Goal: Task Accomplishment & Management: Manage account settings

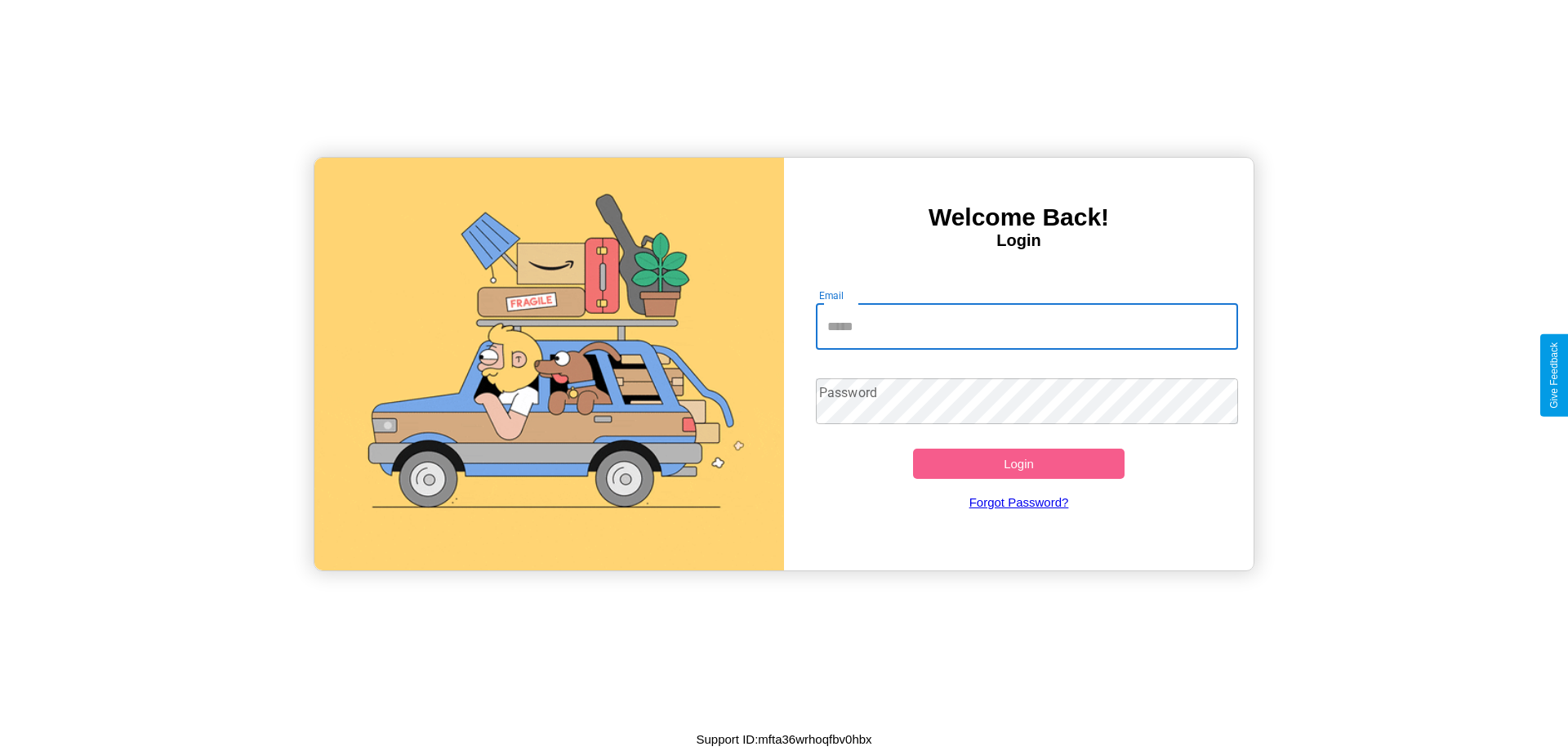
click at [1026, 326] on input "Email" at bounding box center [1027, 326] width 423 height 46
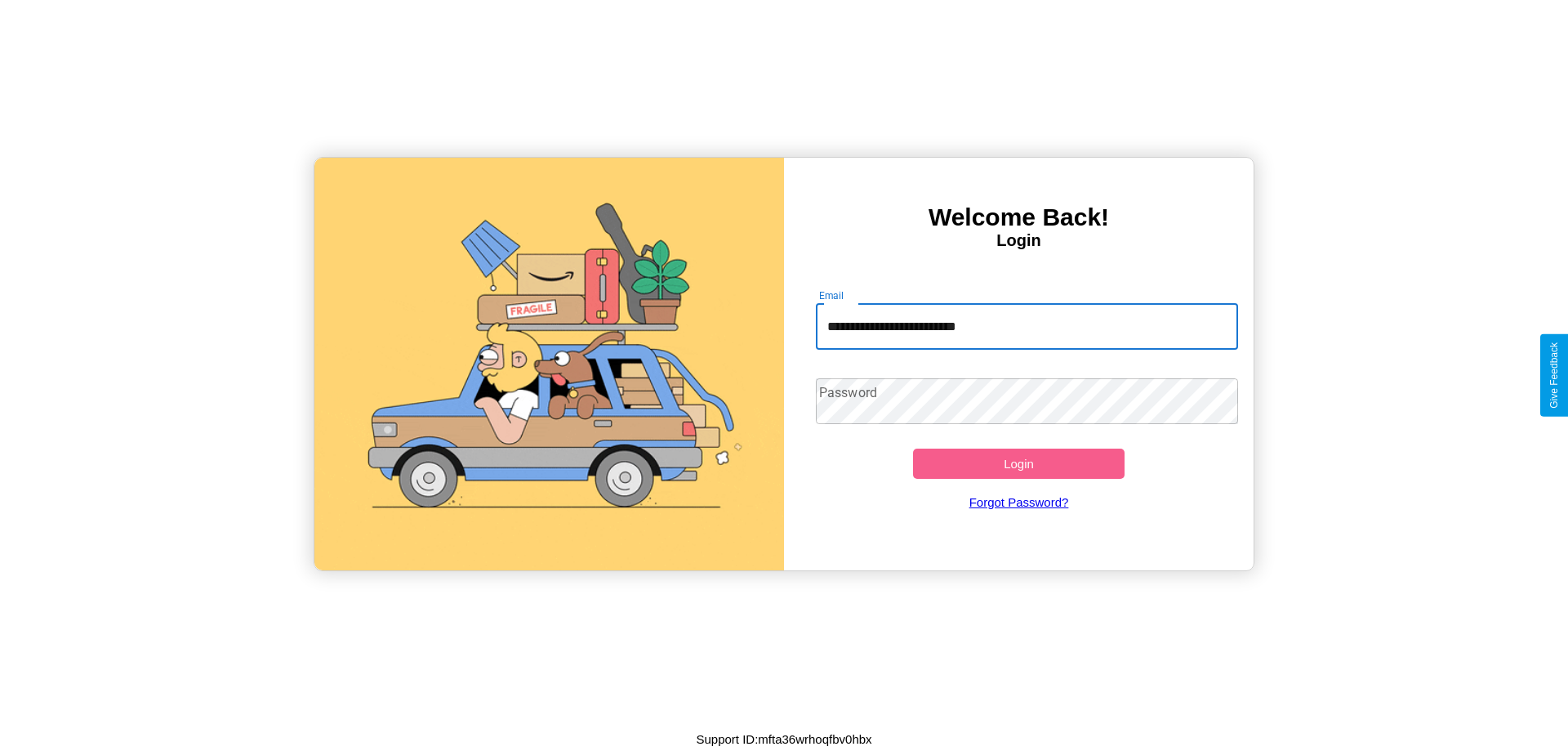
type input "**********"
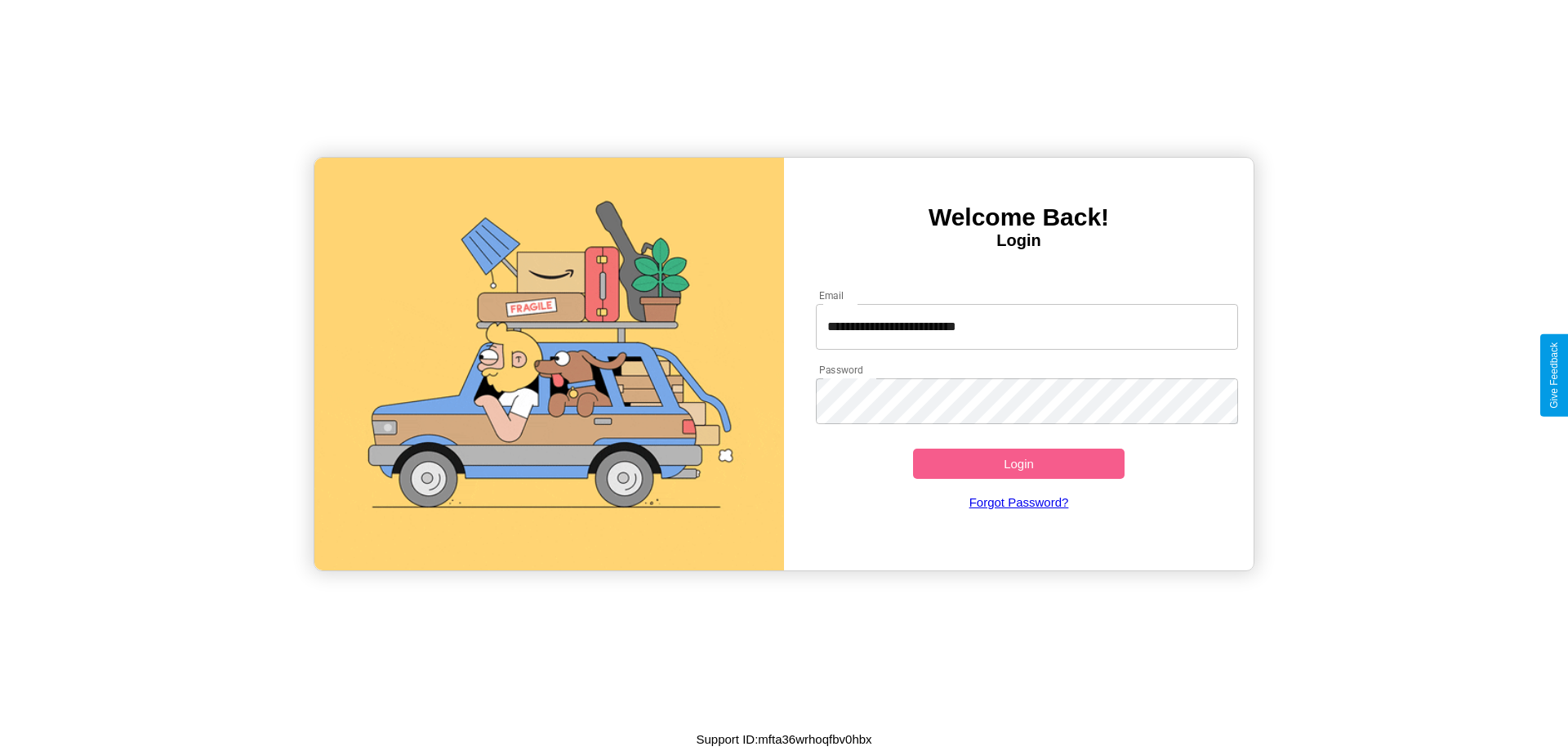
click at [1018, 464] on button "Login" at bounding box center [1019, 464] width 212 height 31
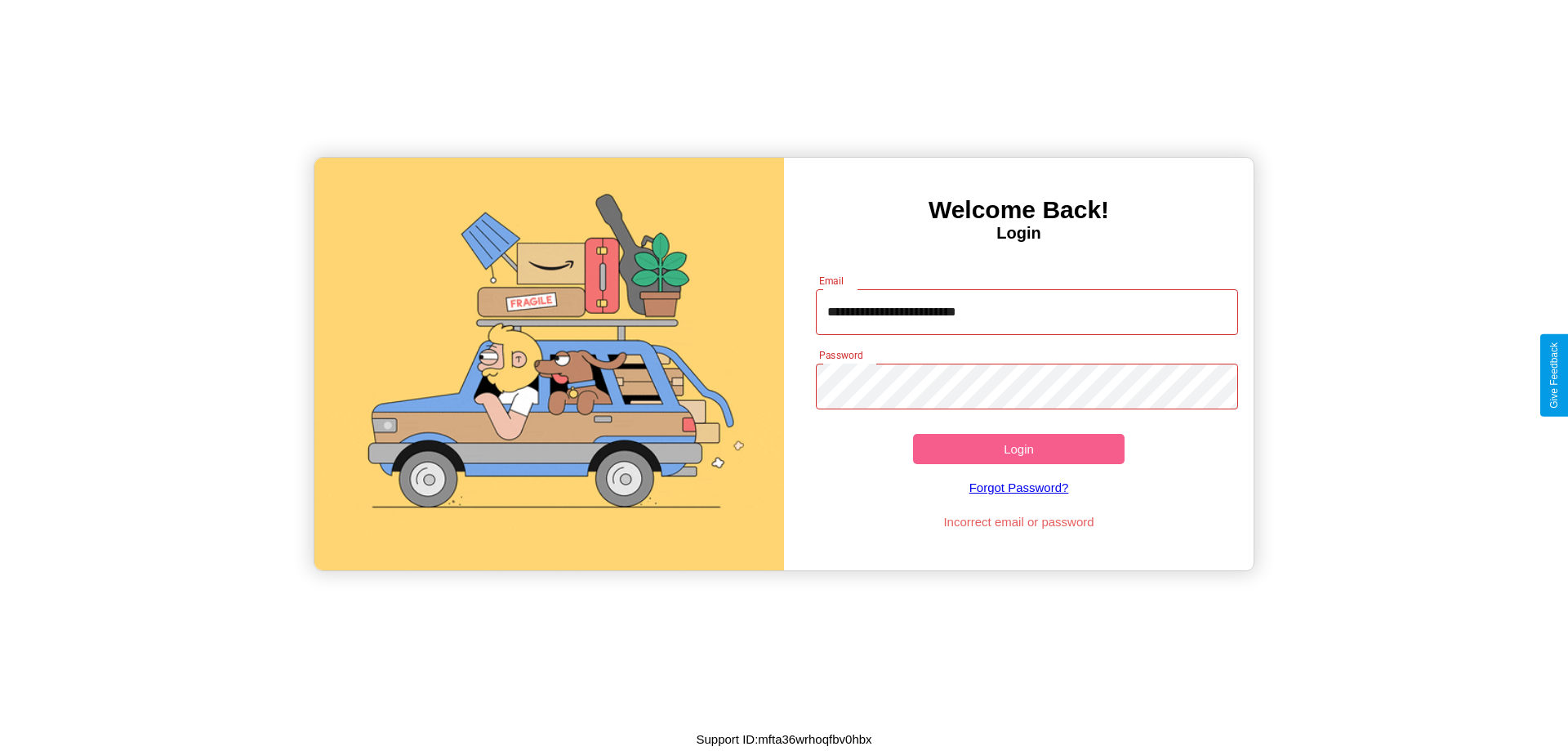
click at [1018, 448] on button "Login" at bounding box center [1019, 449] width 212 height 31
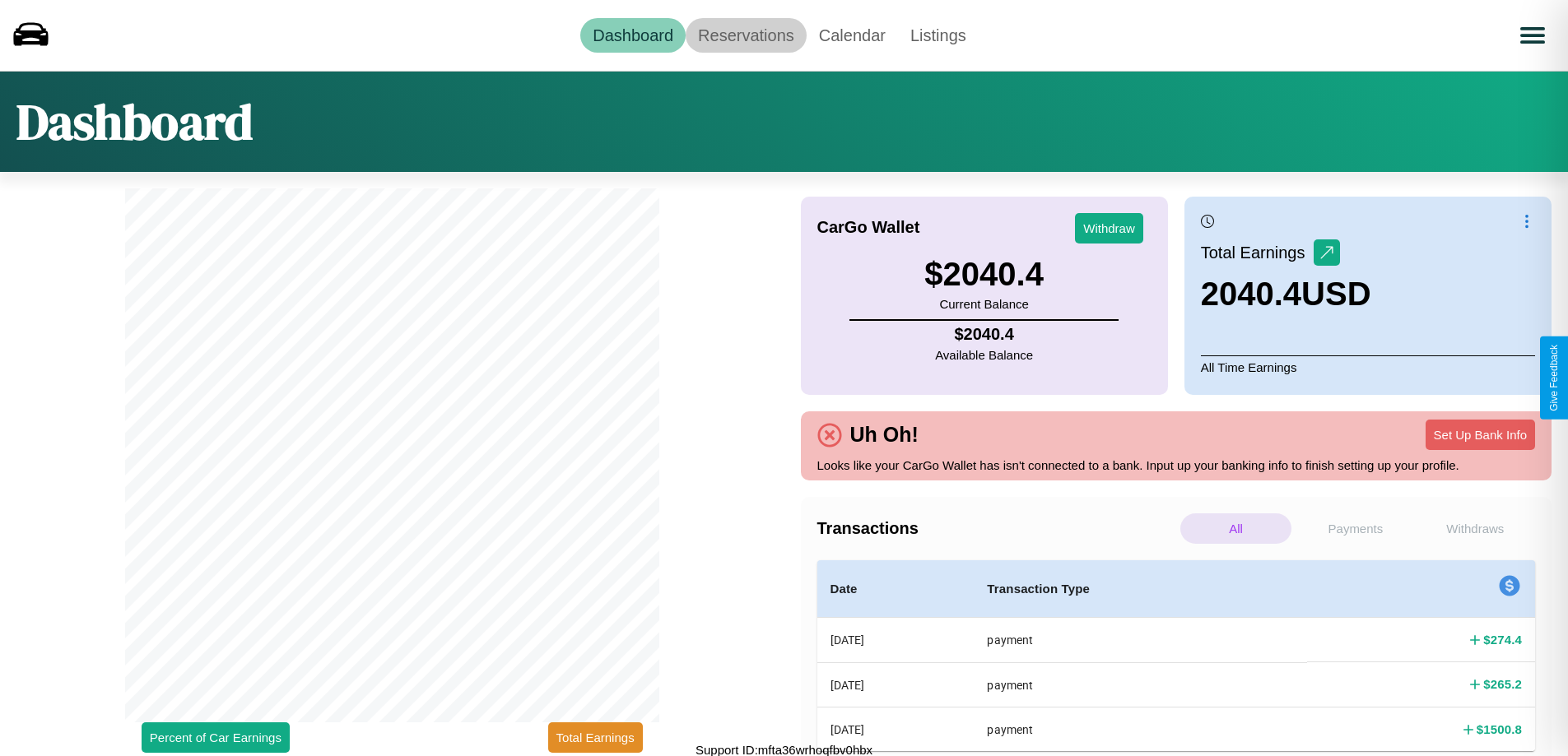
click at [746, 34] on link "Reservations" at bounding box center [746, 35] width 121 height 34
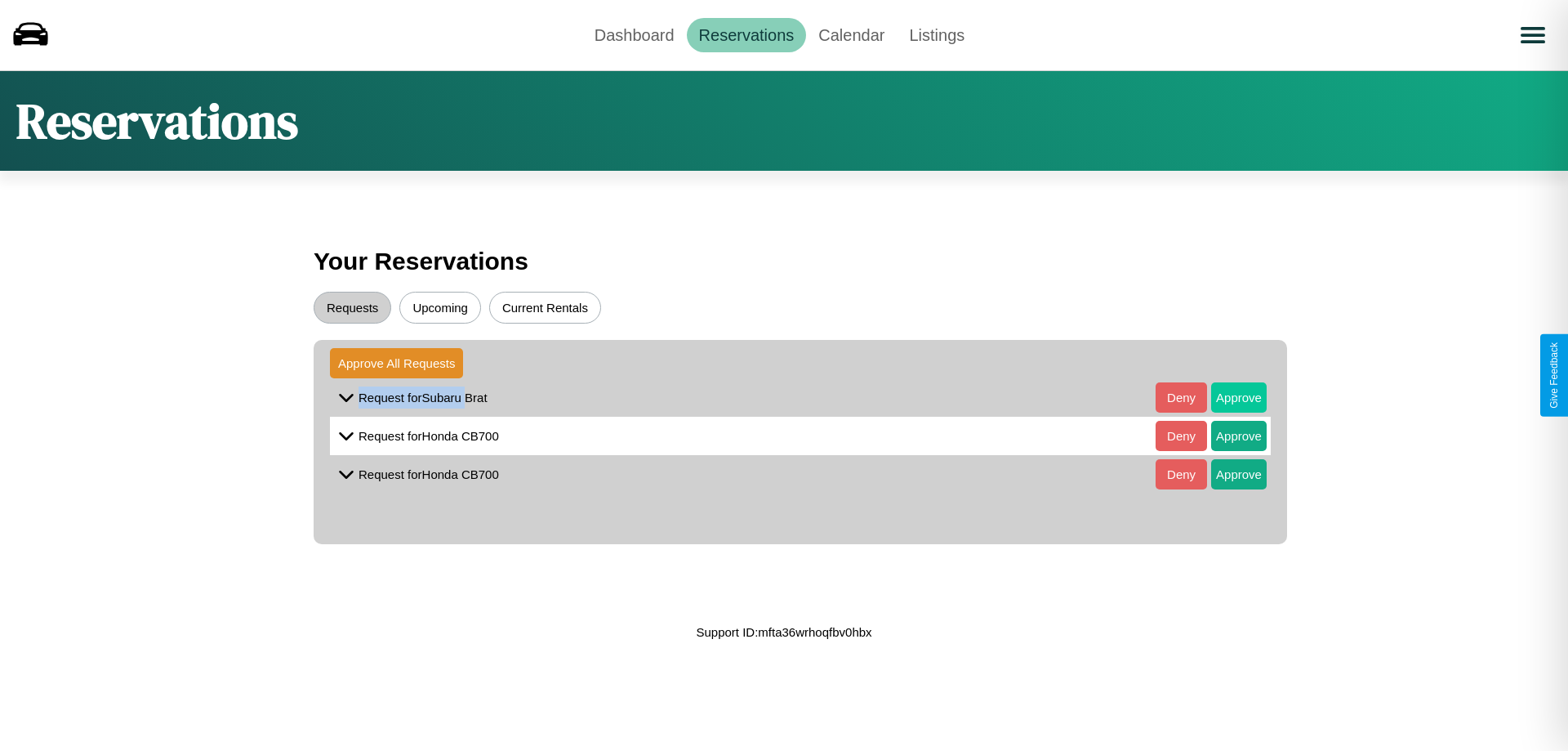
click at [1227, 397] on button "Approve" at bounding box center [1239, 398] width 56 height 31
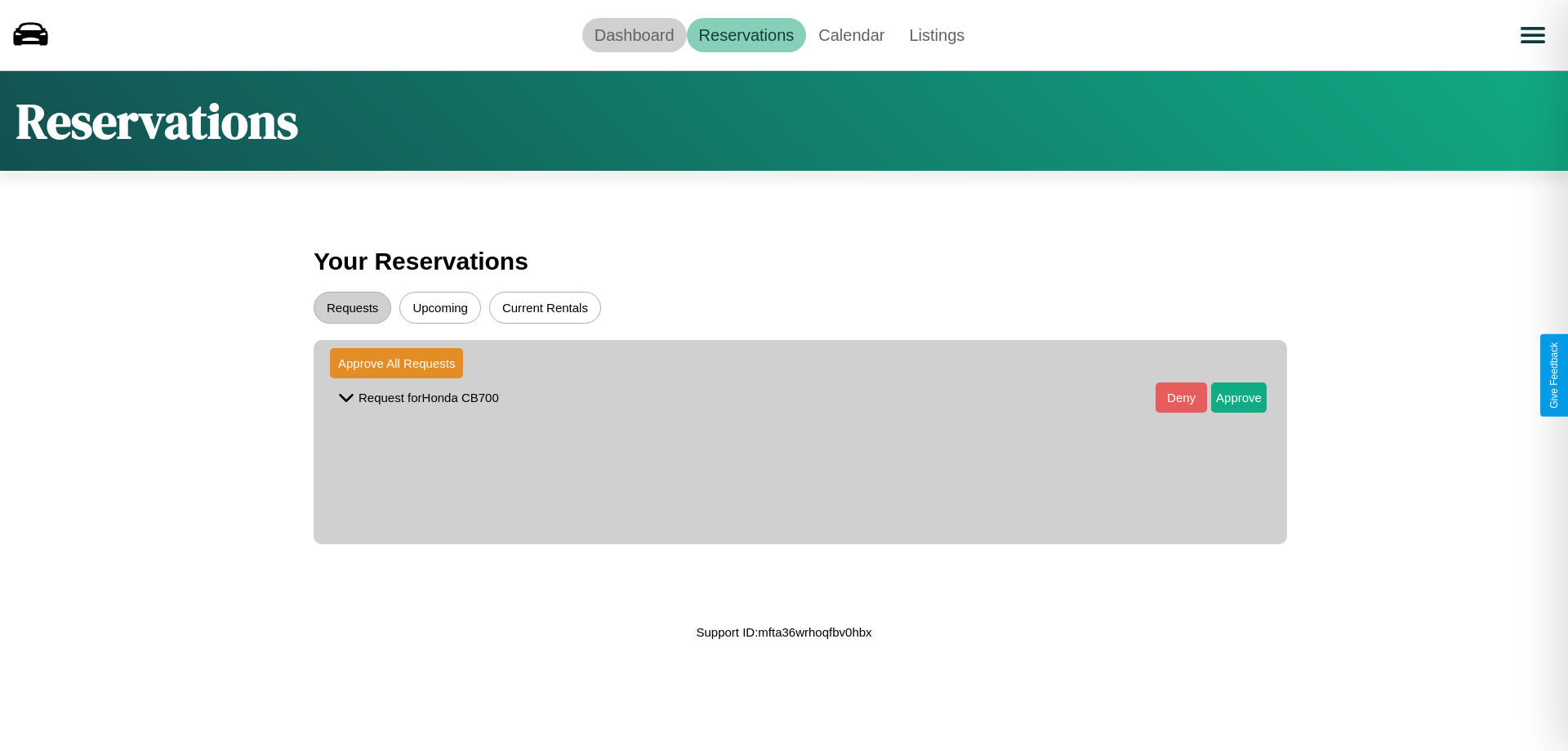
click at [634, 34] on link "Dashboard" at bounding box center [635, 35] width 104 height 34
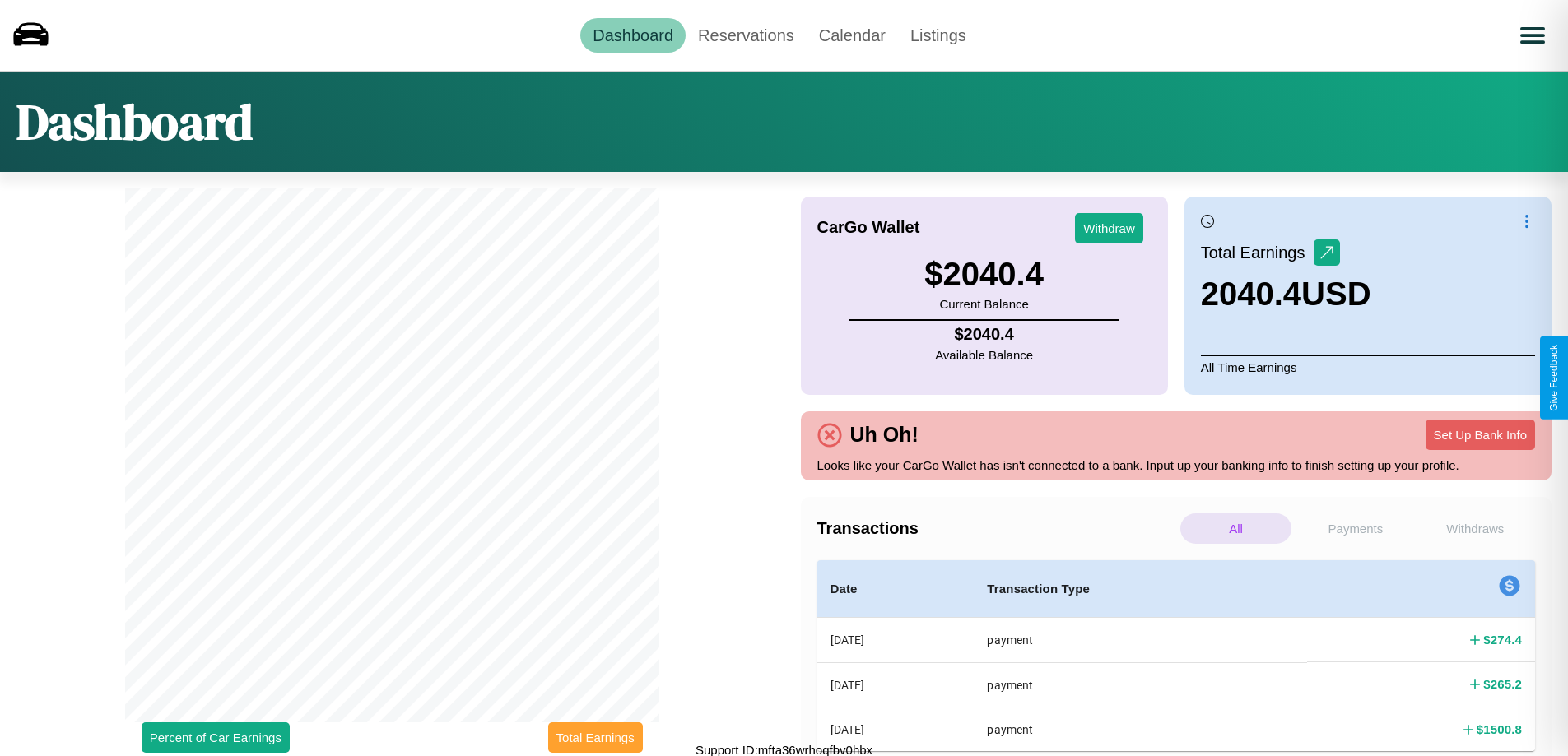
click at [595, 737] on button "Total Earnings" at bounding box center [595, 738] width 95 height 31
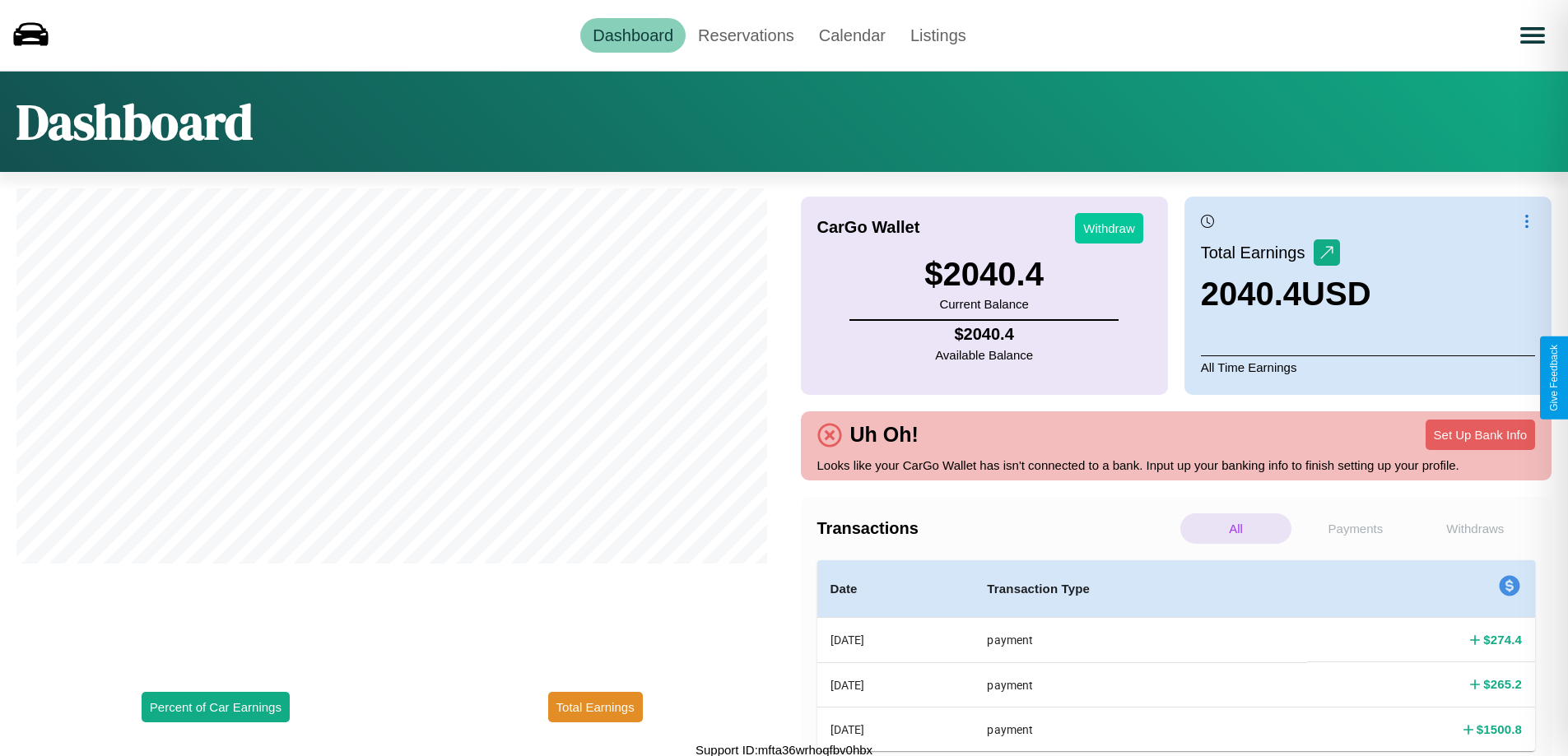
click at [1108, 228] on button "Withdraw" at bounding box center [1108, 229] width 68 height 31
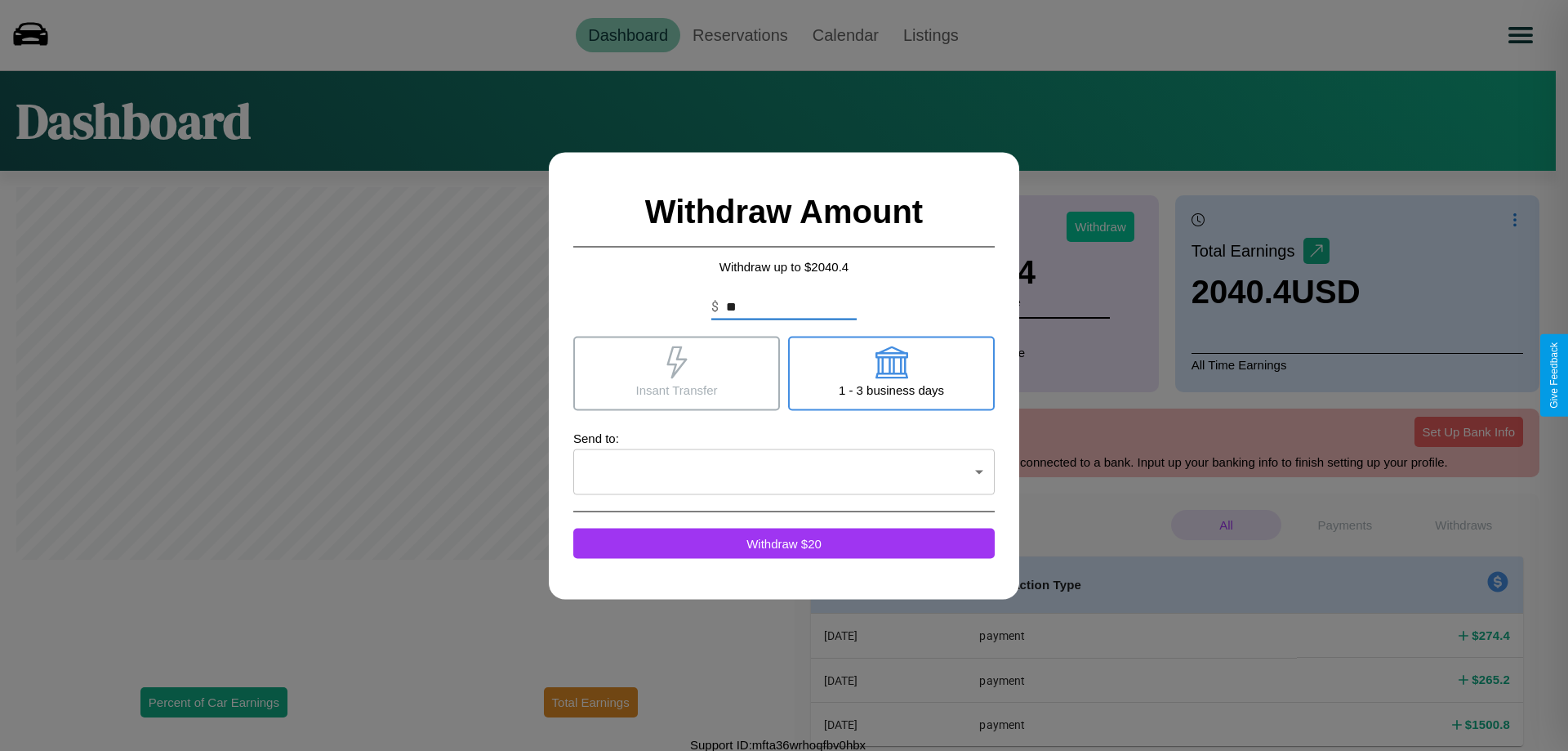
type input "*"
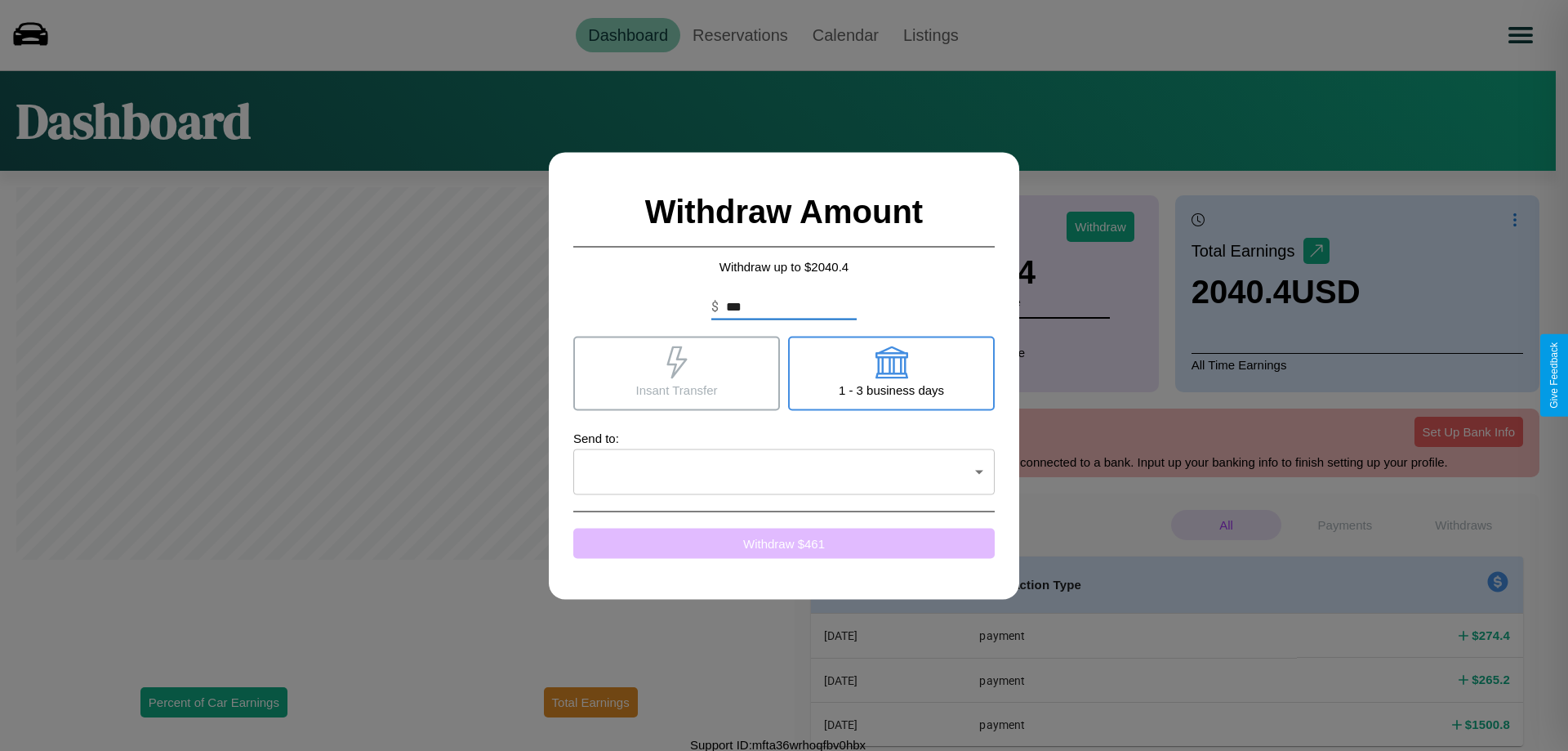
type input "***"
click at [784, 543] on button "Withdraw $ 461" at bounding box center [784, 543] width 421 height 31
